Goal: Information Seeking & Learning: Learn about a topic

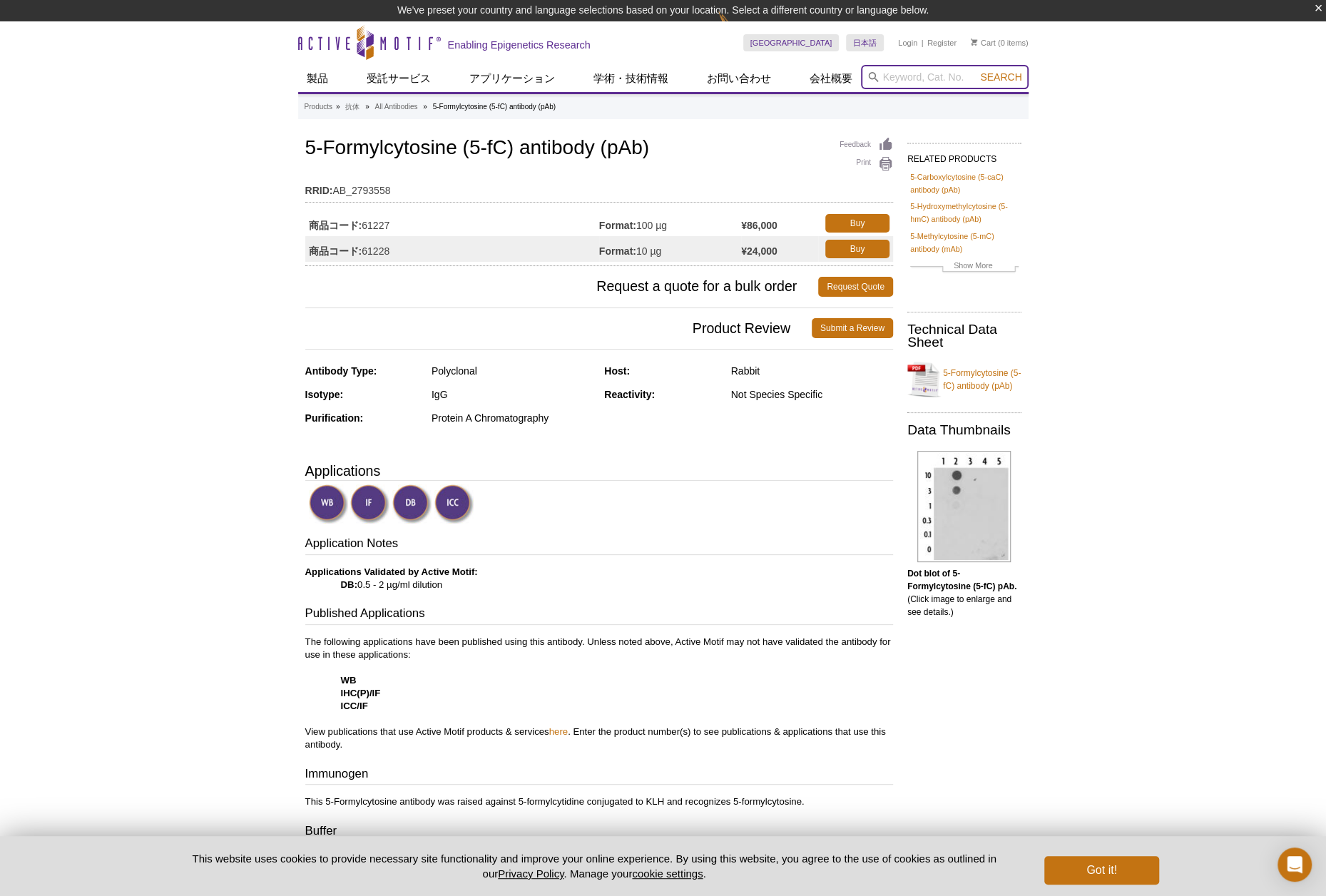
click at [940, 70] on input "search" at bounding box center [945, 77] width 168 height 24
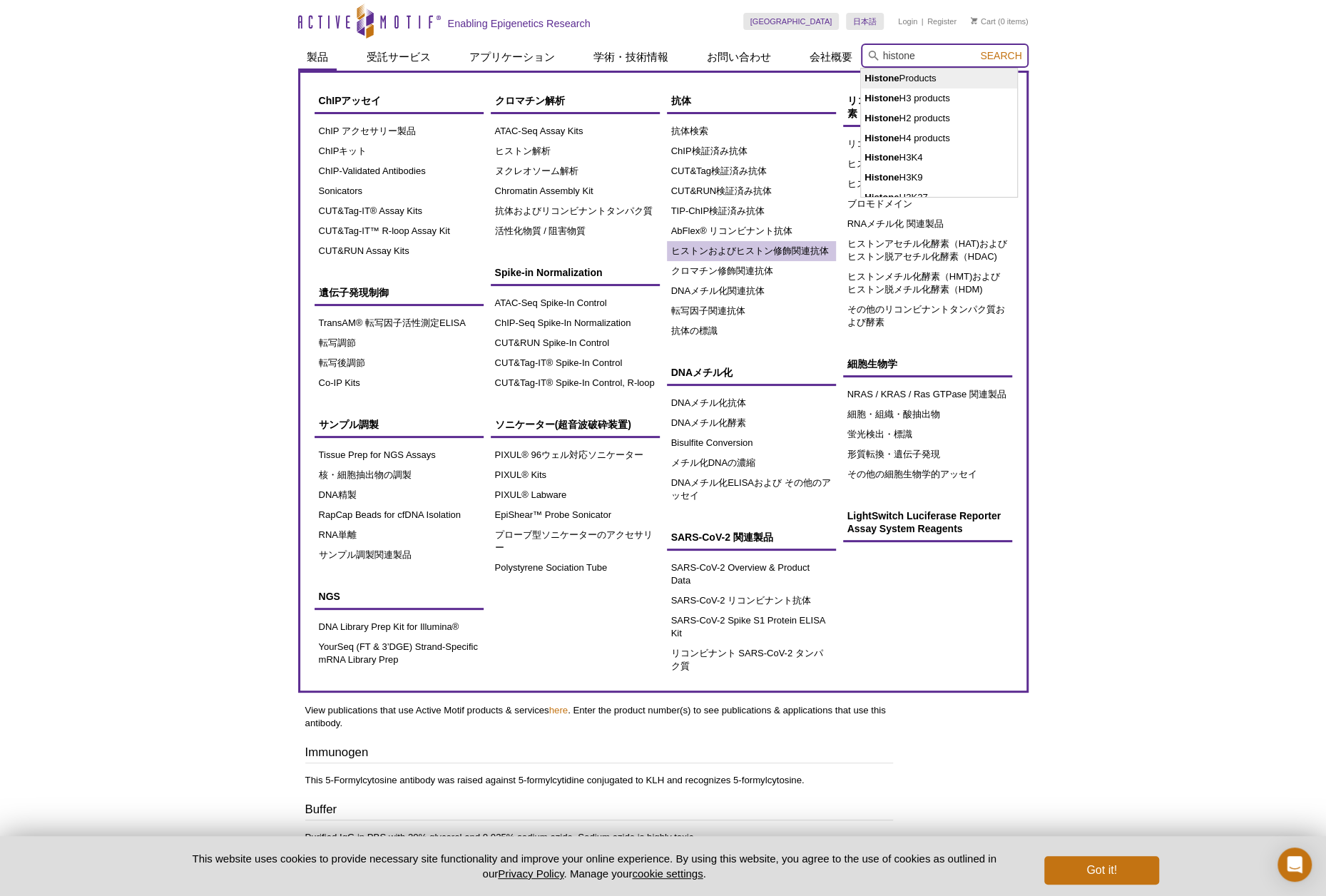
type input "histone"
click at [755, 253] on link "ヒストンおよびヒストン修飾関連抗体" at bounding box center [751, 251] width 169 height 20
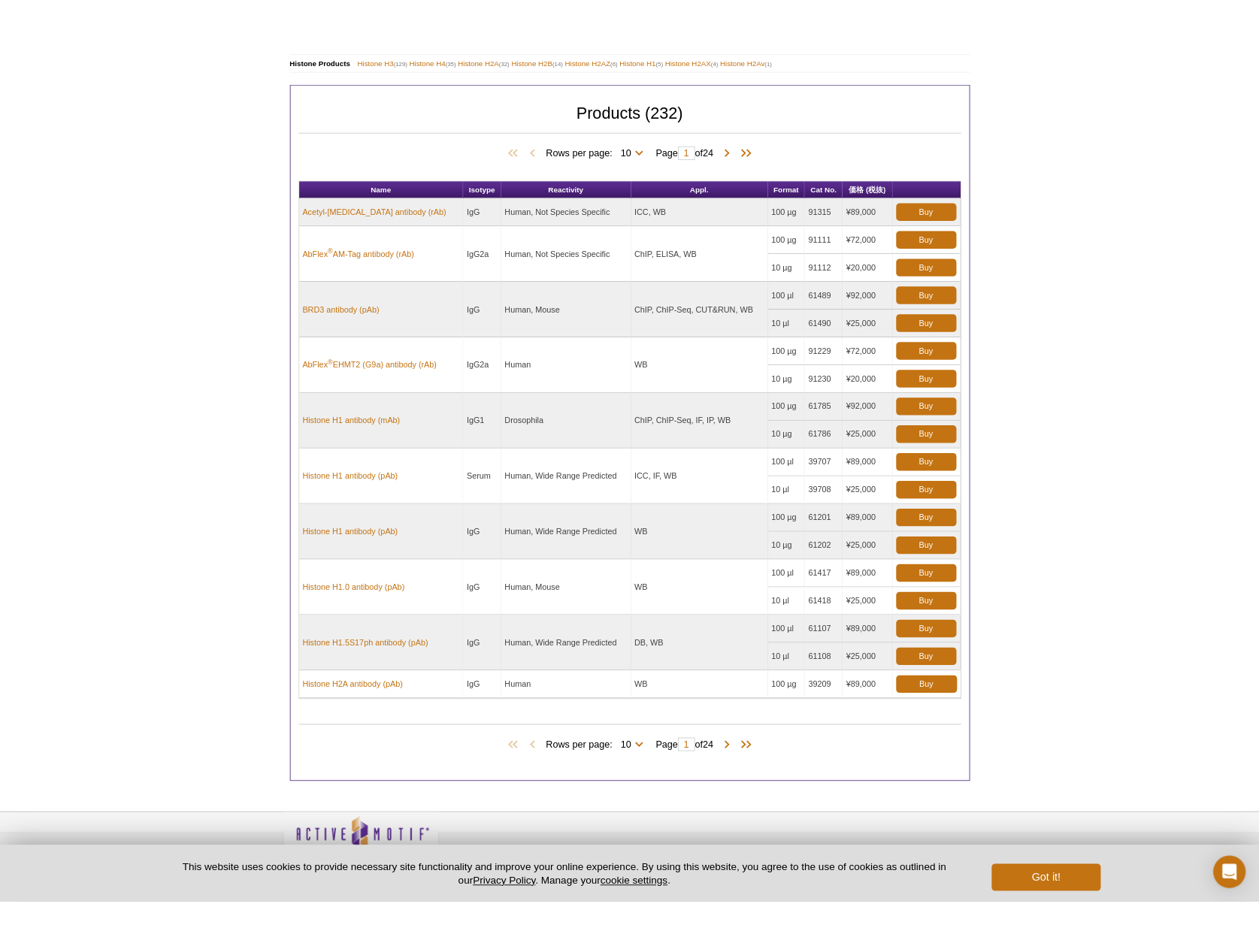
scroll to position [602, 0]
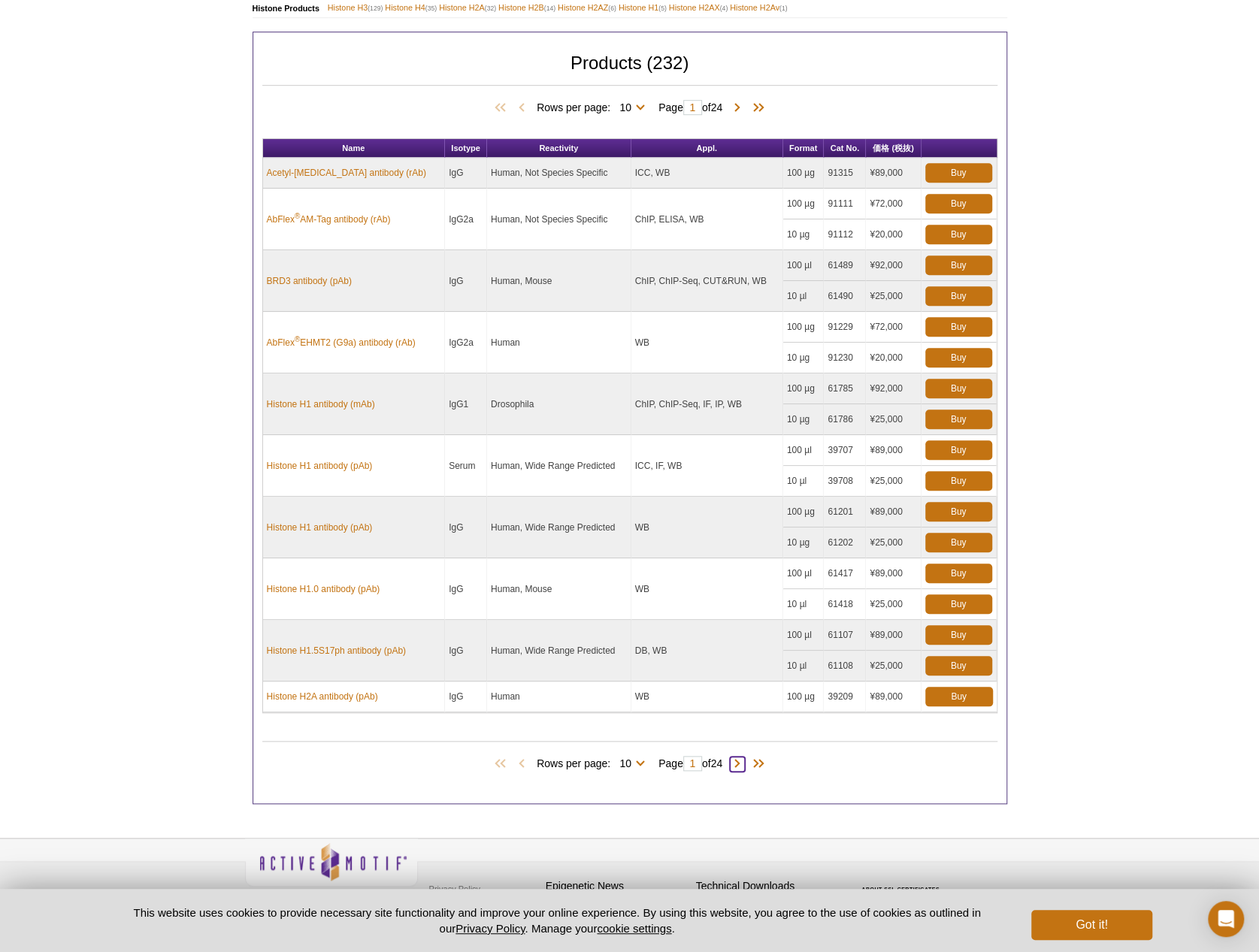
click at [737, 757] on span at bounding box center [737, 764] width 15 height 15
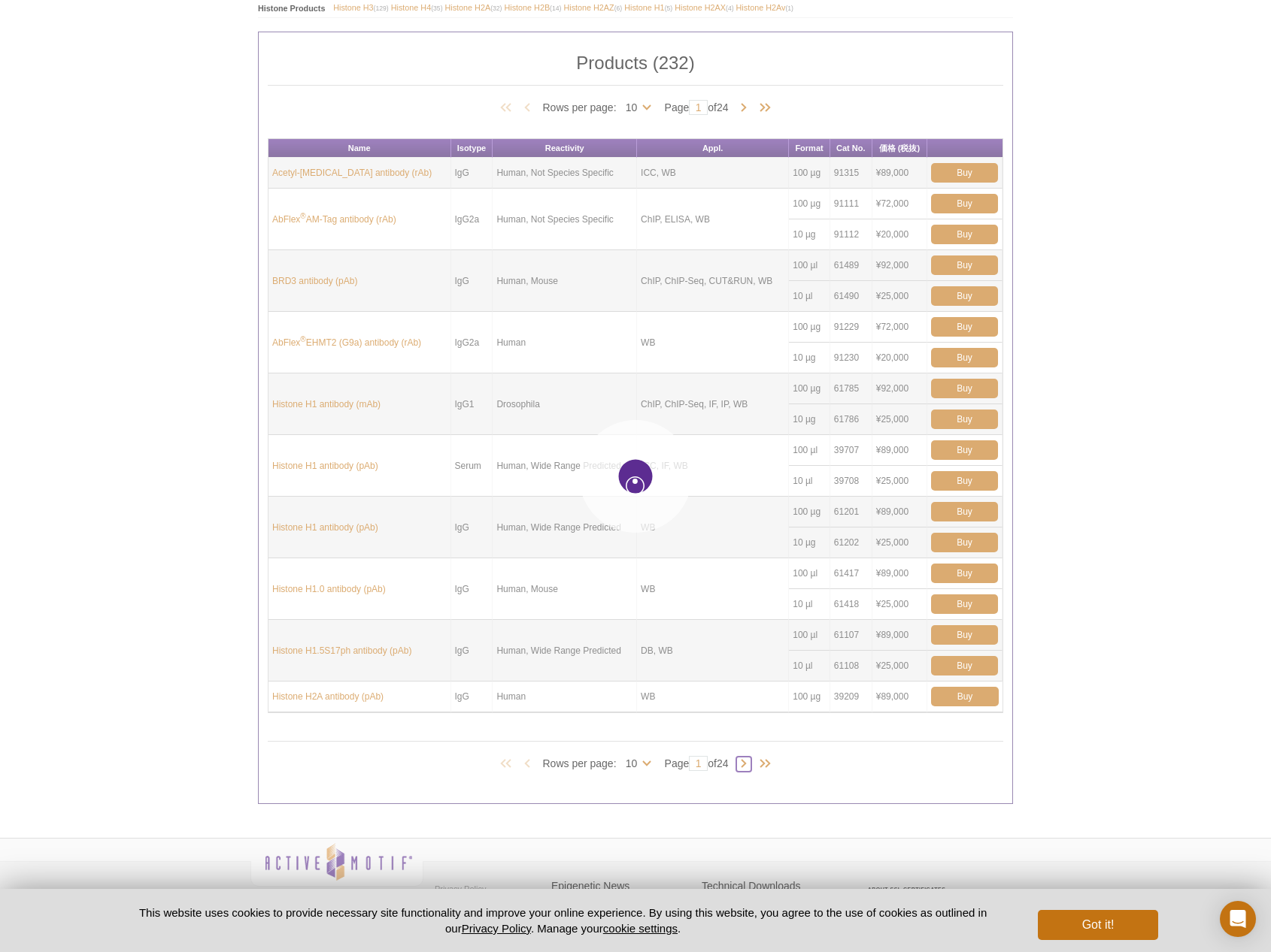
type input "2"
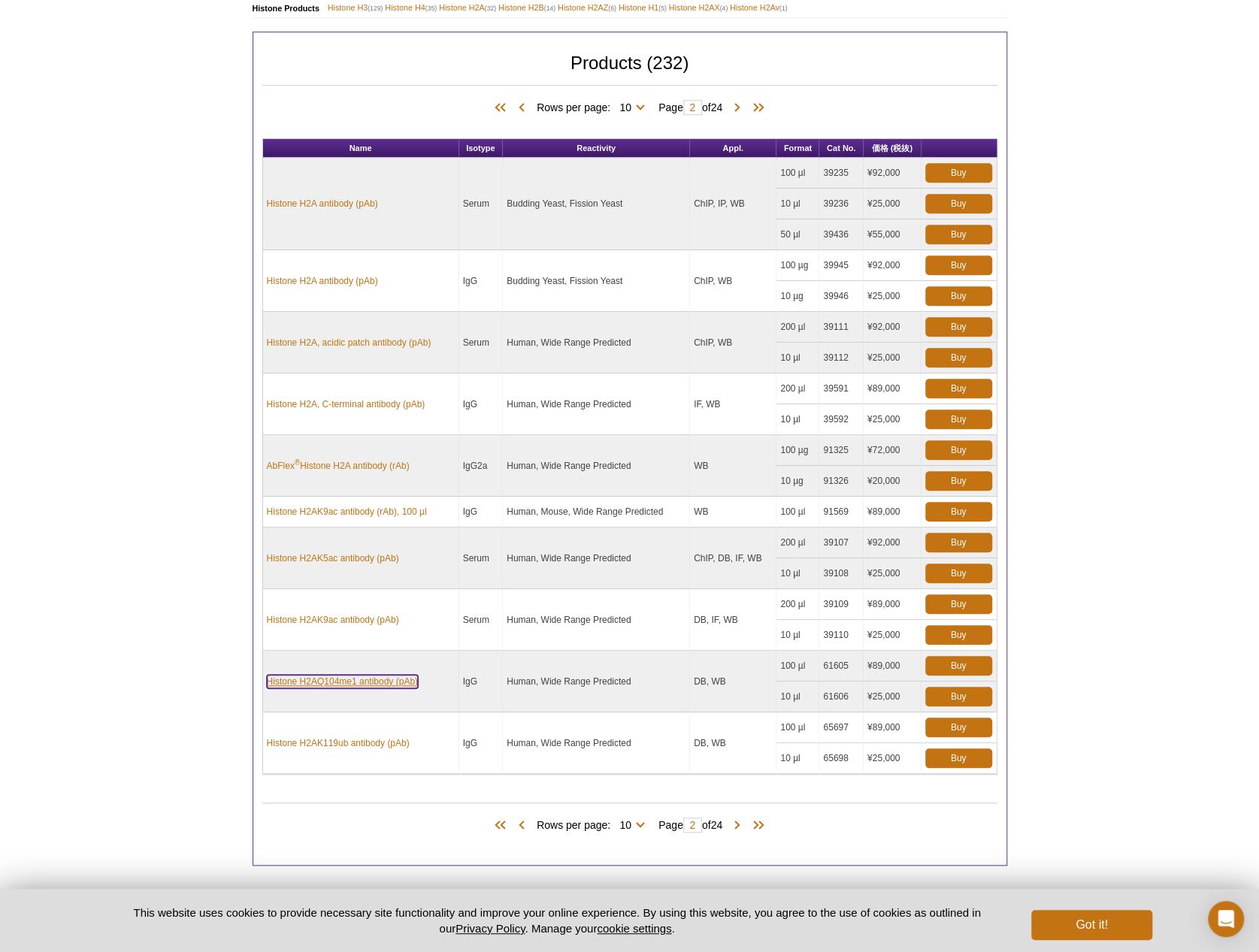
click at [385, 676] on link "Histone H2AQ104me1 antibody (pAb)" at bounding box center [342, 682] width 151 height 14
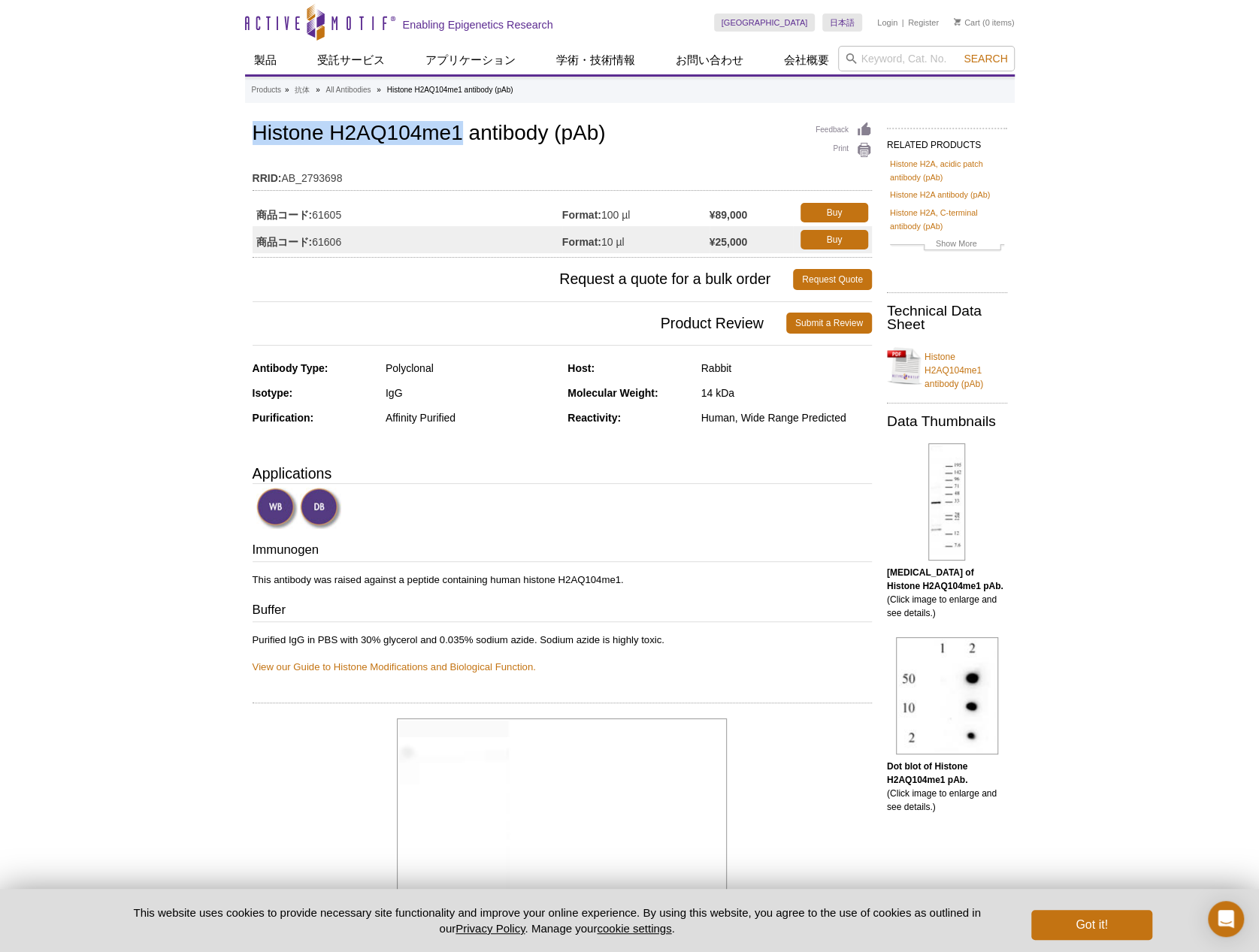
drag, startPoint x: 255, startPoint y: 131, endPoint x: 458, endPoint y: 139, distance: 203.2
click at [458, 139] on h1 "Histone H2AQ104me1 antibody (pAb)" at bounding box center [563, 134] width 619 height 26
copy h1 "Histone H2AQ104me1"
click at [399, 174] on td "RRID: AB_2793698" at bounding box center [563, 174] width 619 height 24
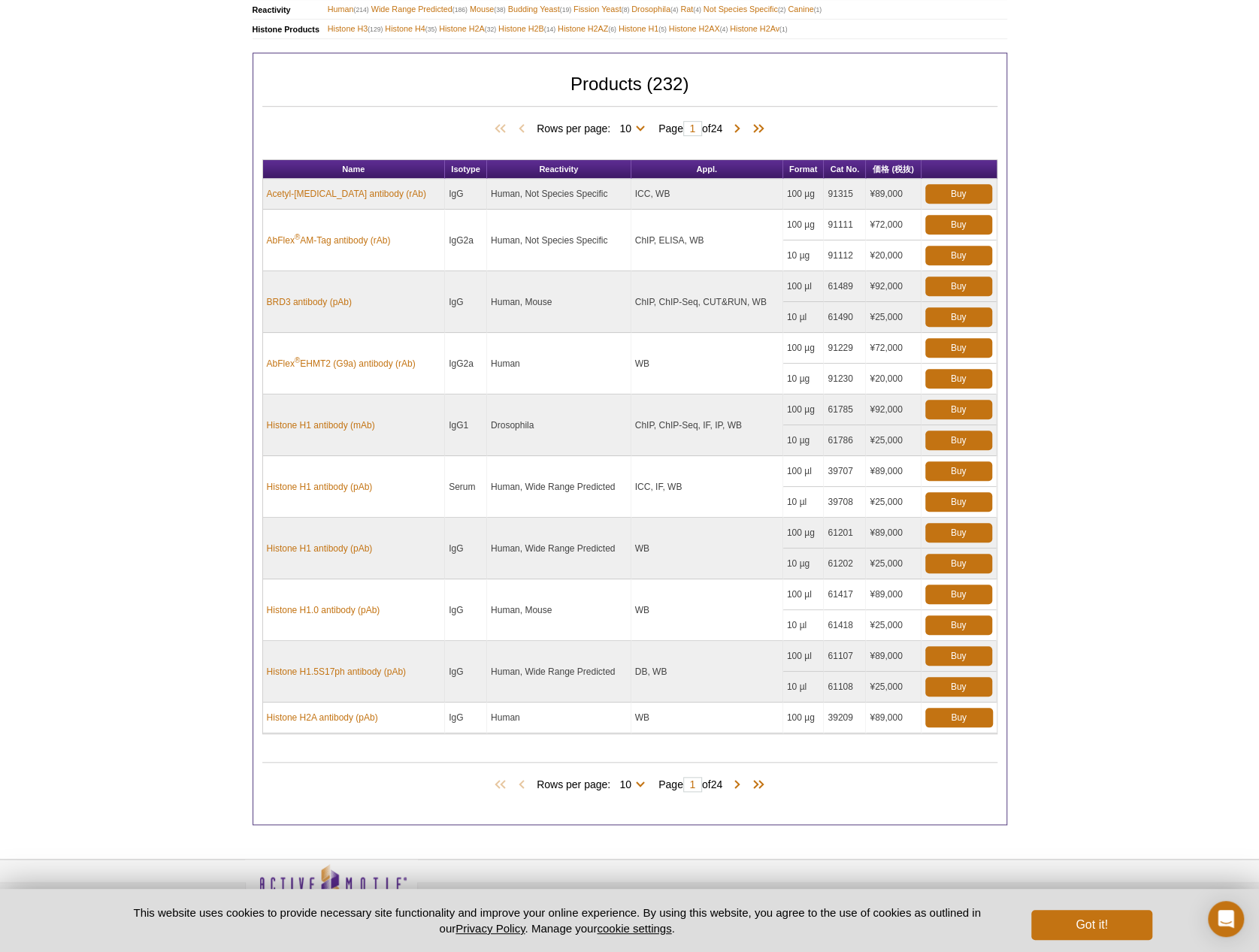
scroll to position [571, 0]
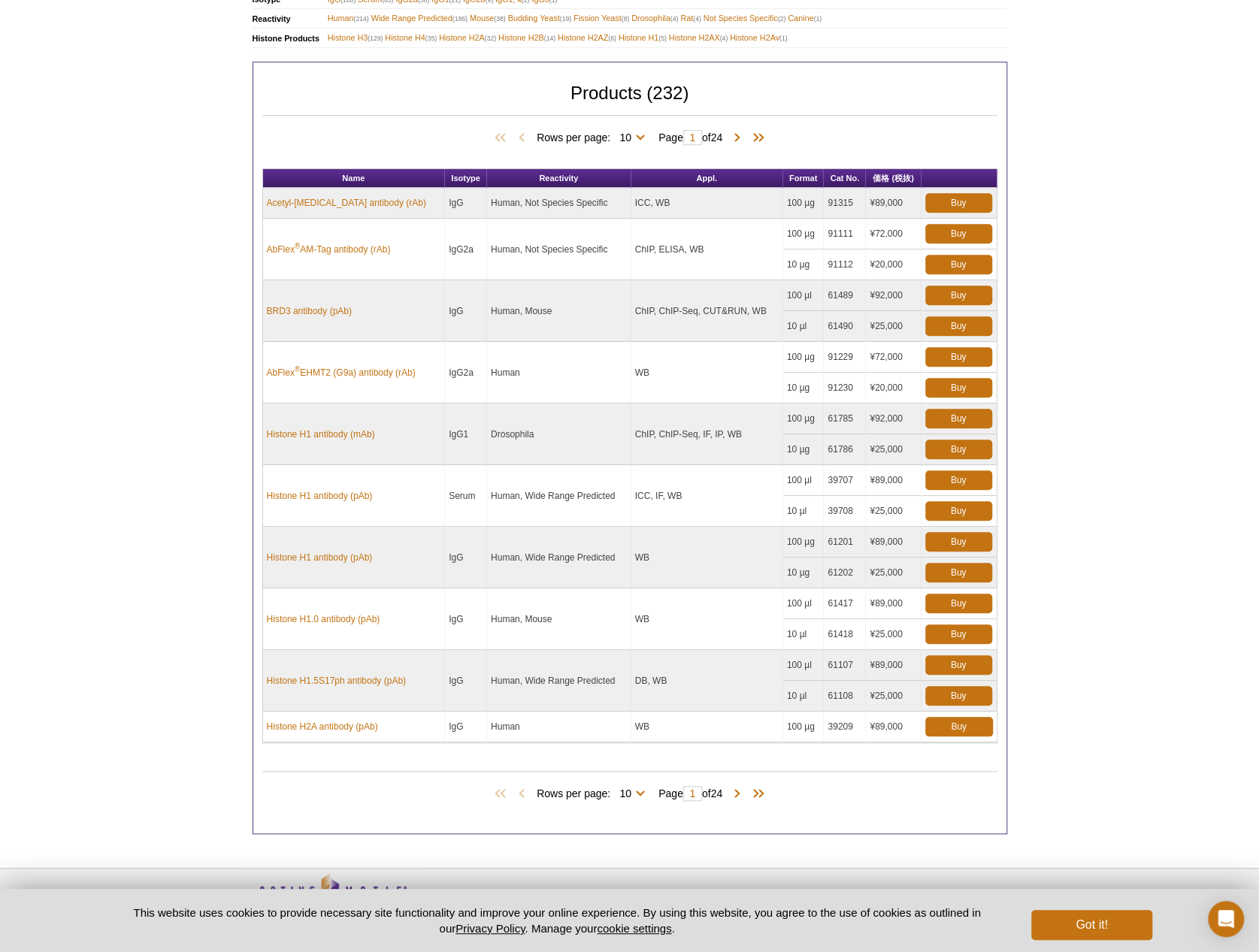
click at [571, 133] on span "Rows per page: 10 25 50 100 All 10" at bounding box center [594, 137] width 114 height 15
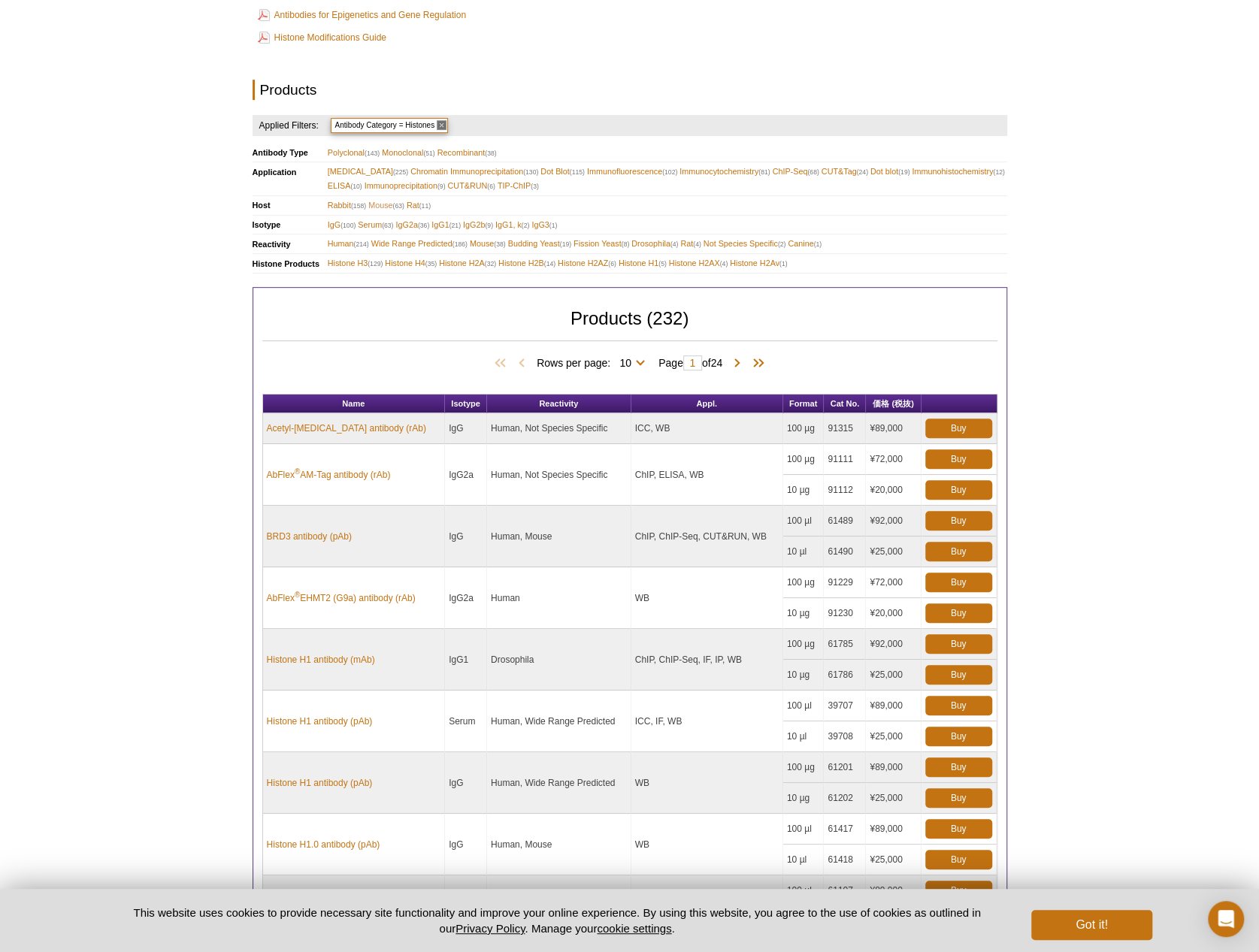
scroll to position [209, 0]
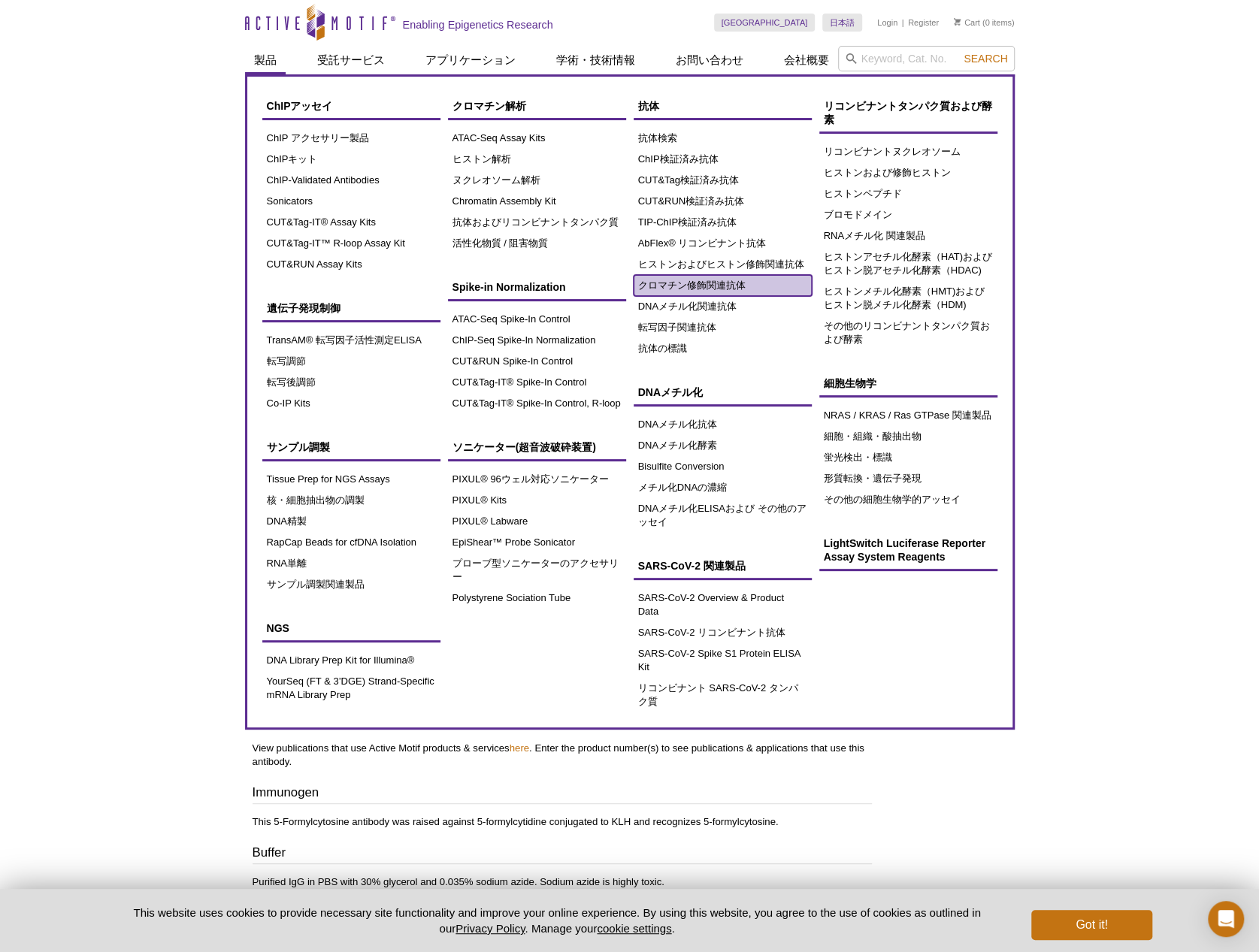
click at [738, 288] on link "クロマチン修飾関連抗体" at bounding box center [723, 286] width 178 height 21
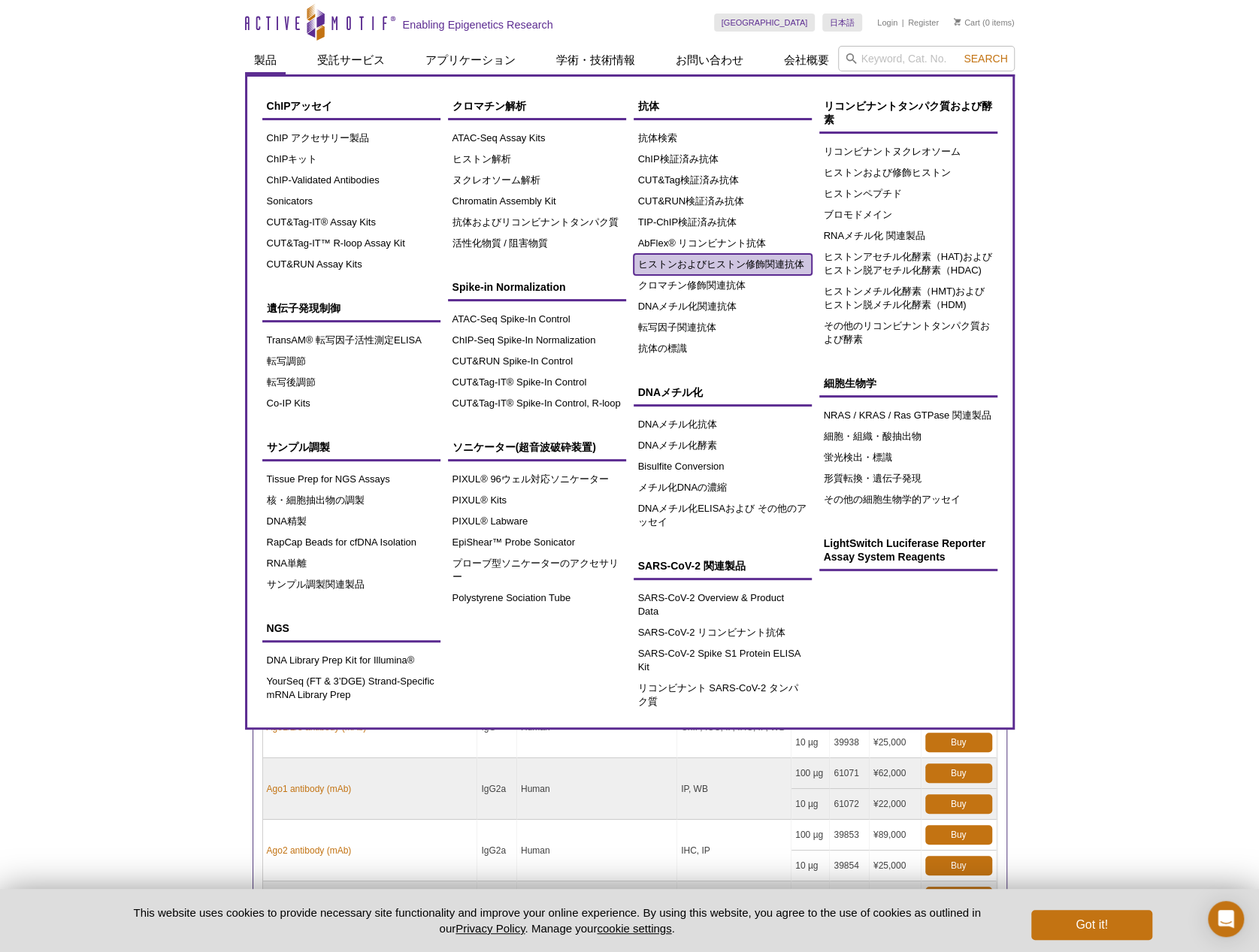
click at [734, 264] on link "ヒストンおよびヒストン修飾関連抗体" at bounding box center [723, 265] width 178 height 21
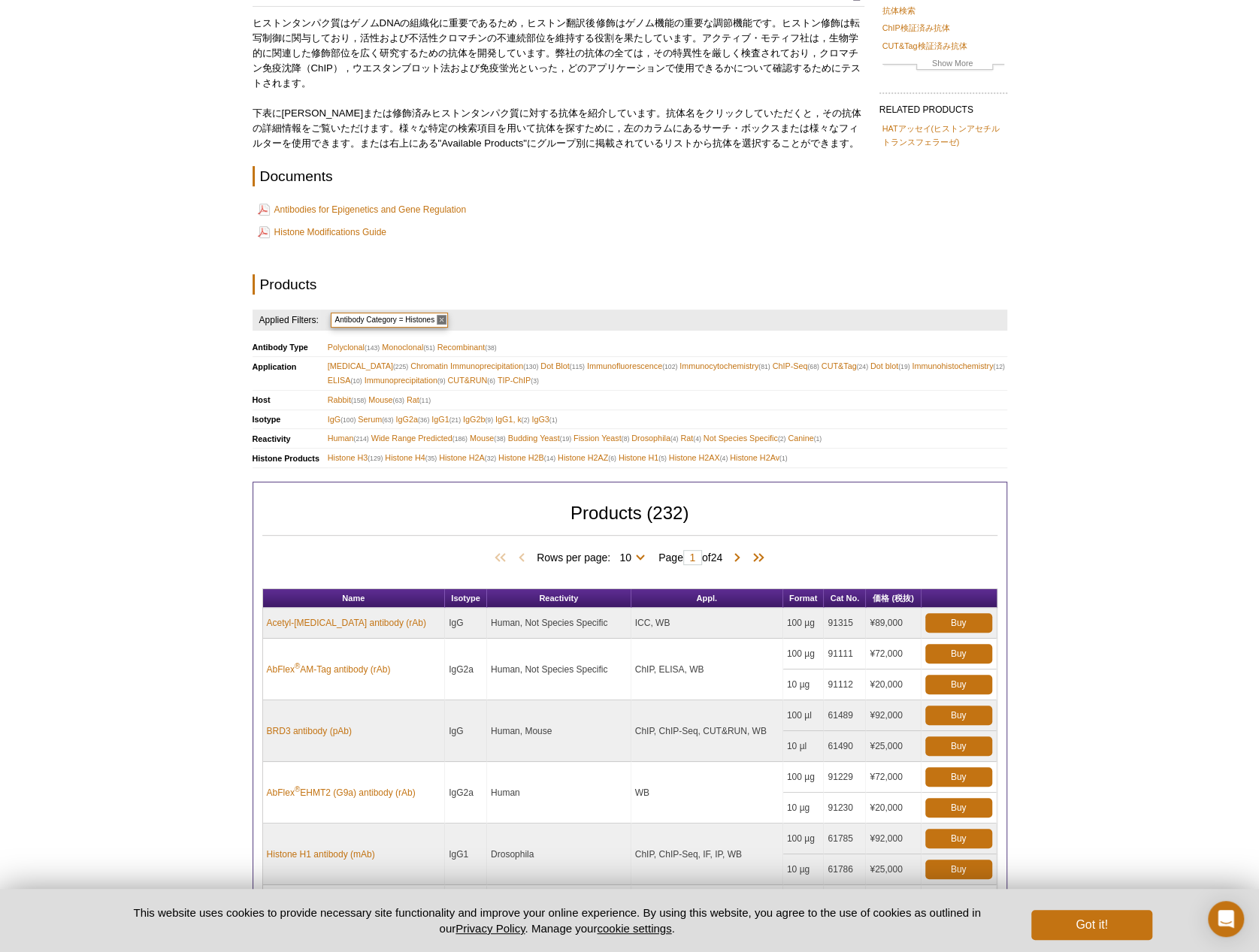
scroll to position [226, 0]
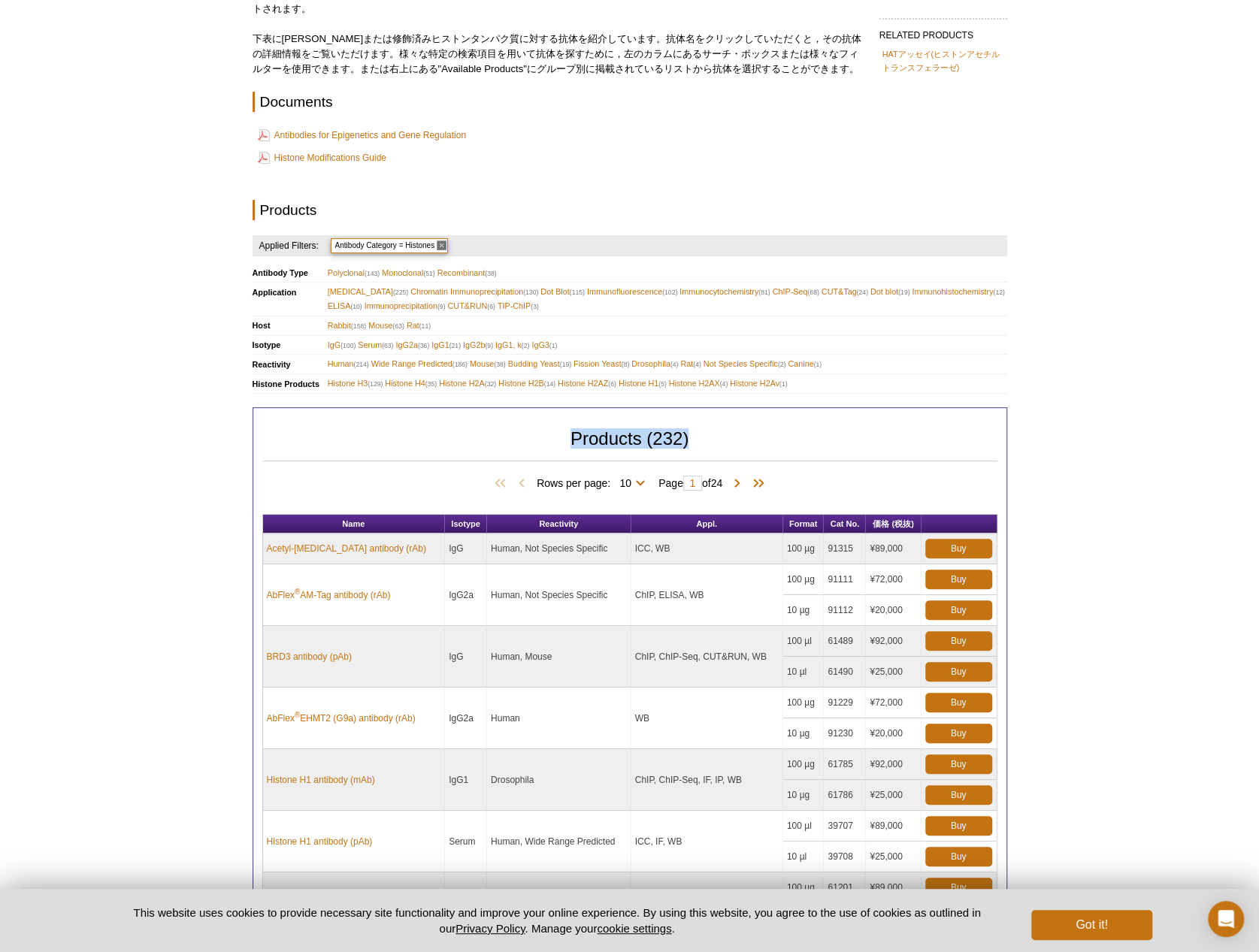
drag, startPoint x: 694, startPoint y: 450, endPoint x: 573, endPoint y: 441, distance: 121.3
click at [573, 441] on h2 "Products (232)" at bounding box center [630, 446] width 736 height 30
copy h2 "Products (232)"
